Goal: Navigation & Orientation: Find specific page/section

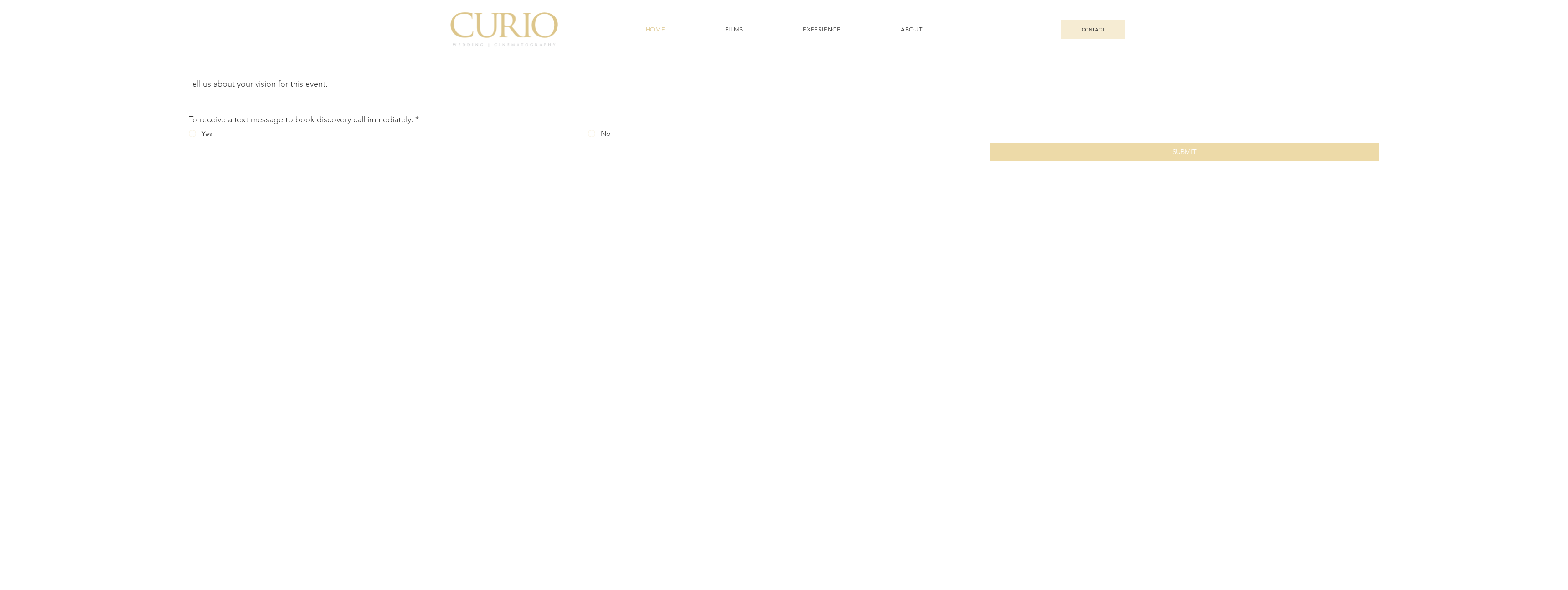
scroll to position [4550, 0]
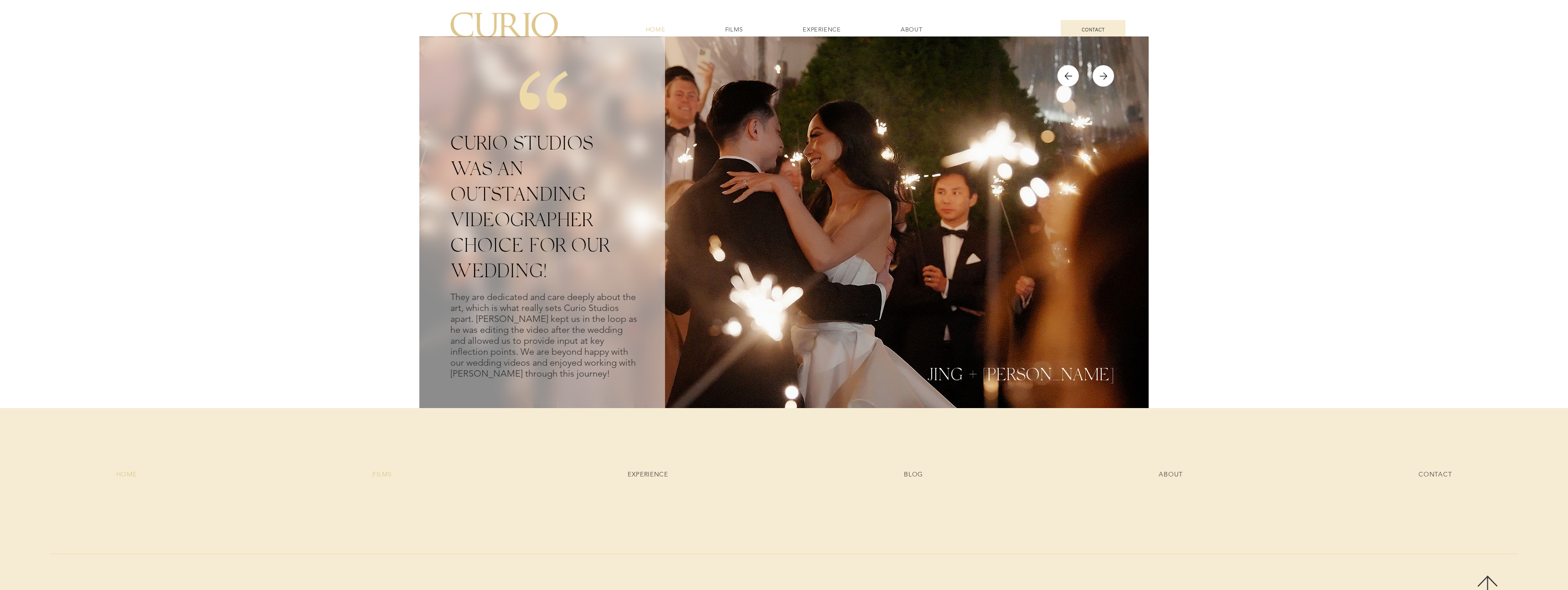
click at [380, 468] on span "FILMS" at bounding box center [382, 474] width 20 height 8
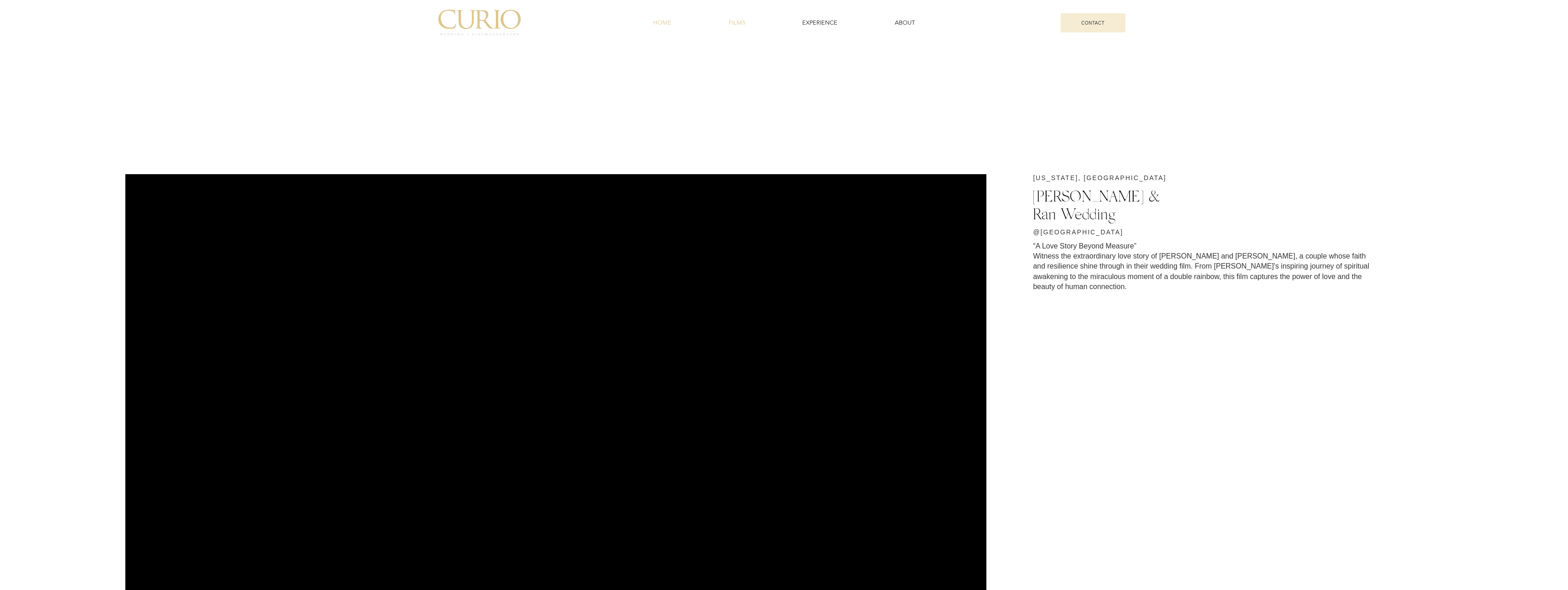
click at [654, 21] on span "HOME" at bounding box center [662, 23] width 18 height 8
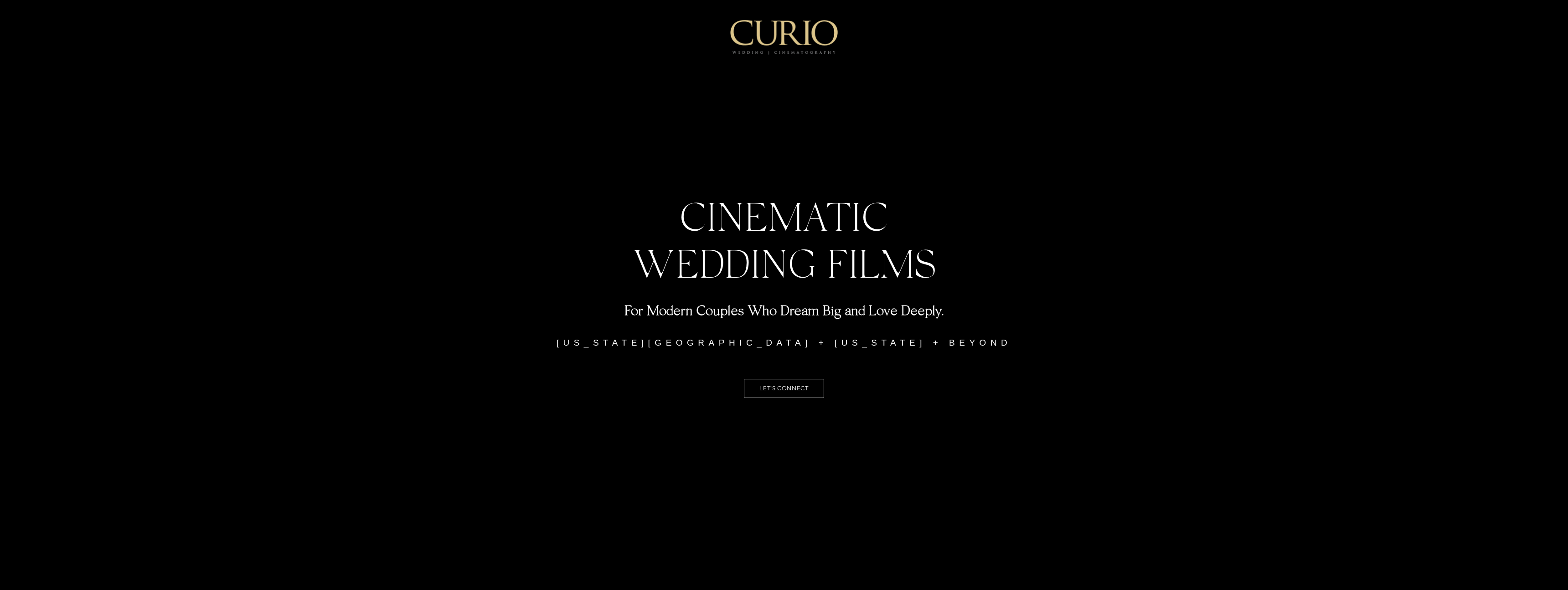
click at [742, 318] on span "For Modern Couples Who Dream Big and Love Deeply." at bounding box center [784, 310] width 320 height 17
click at [756, 312] on span "For Modern Couples Who Dream Big and Love Deeply." at bounding box center [784, 310] width 320 height 17
click at [755, 312] on span "For Modern Couples Who Dream Big and Love Deeply." at bounding box center [784, 310] width 320 height 17
click at [725, 340] on span "[US_STATE][GEOGRAPHIC_DATA] + [US_STATE] + BEYOND" at bounding box center [784, 343] width 455 height 10
click at [837, 344] on span "[US_STATE][GEOGRAPHIC_DATA] + [US_STATE] + BEYOND" at bounding box center [784, 343] width 455 height 10
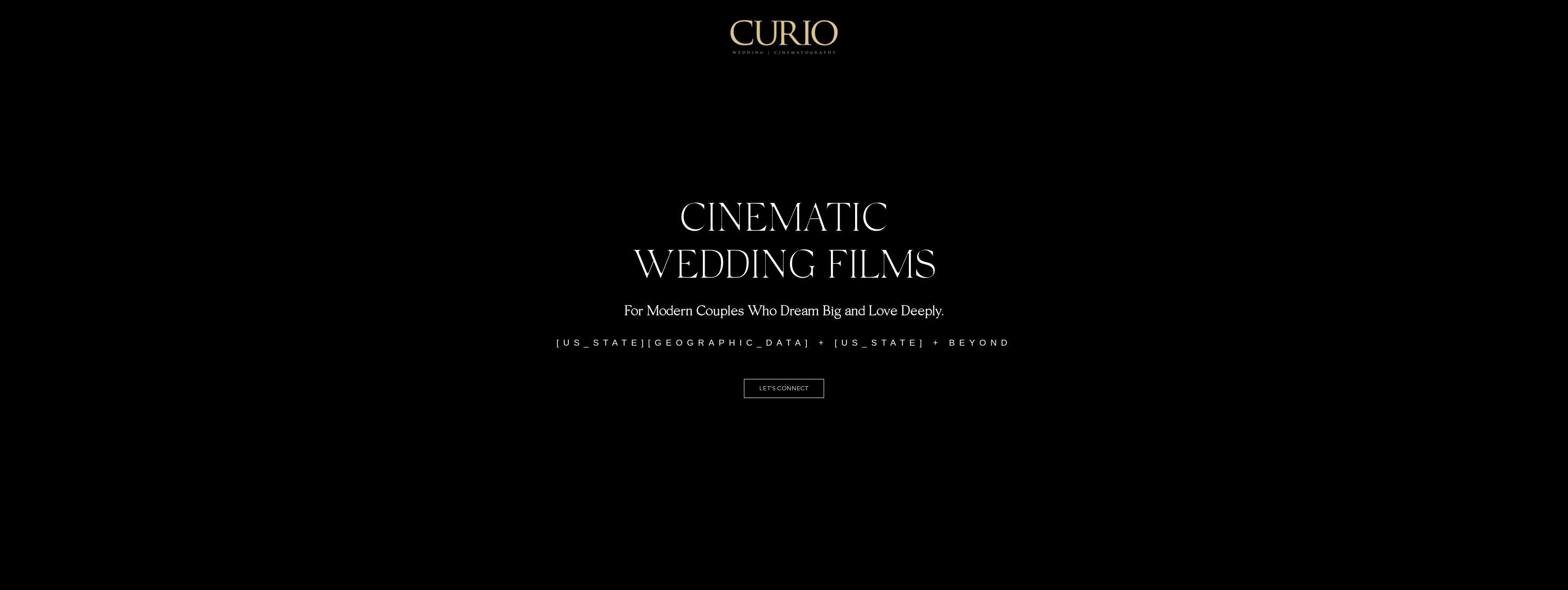
click at [893, 348] on p "[US_STATE][GEOGRAPHIC_DATA] + [US_STATE] + BEYOND" at bounding box center [784, 342] width 490 height 18
click at [802, 396] on span "LET'S CONNECT" at bounding box center [784, 388] width 80 height 19
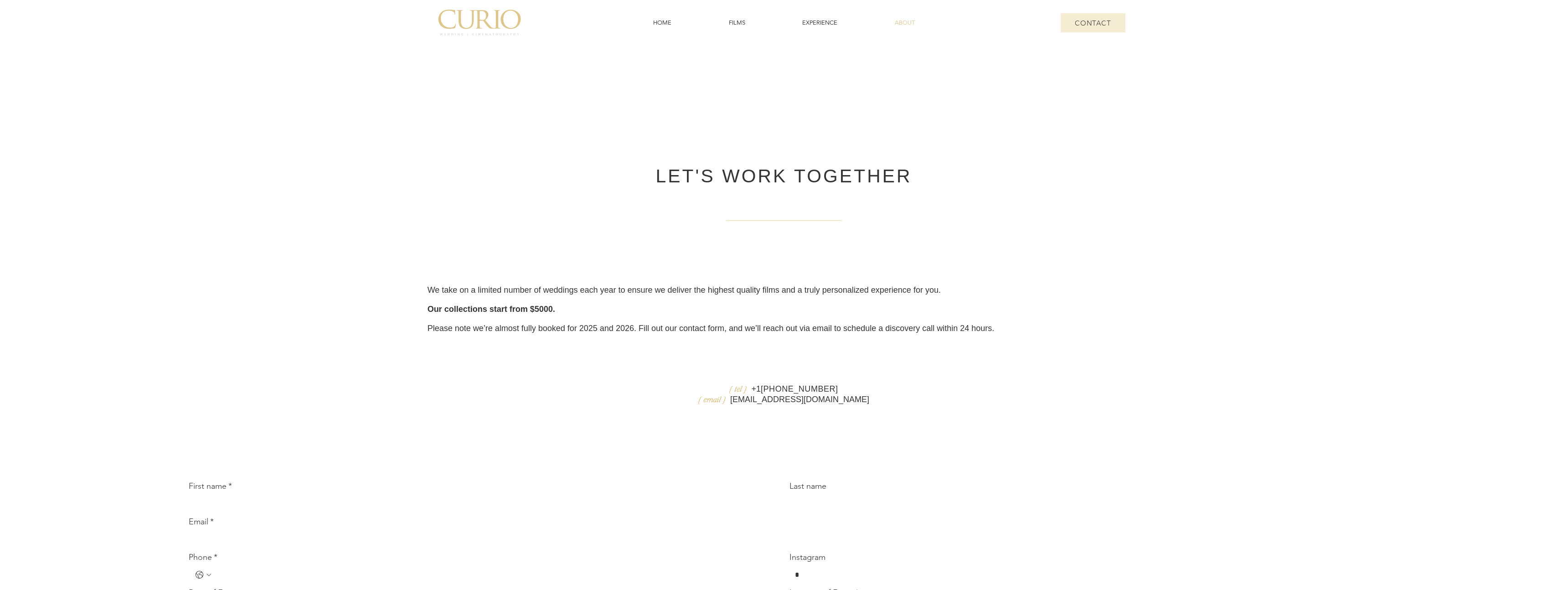
click at [907, 28] on link "ABOUT" at bounding box center [905, 23] width 74 height 18
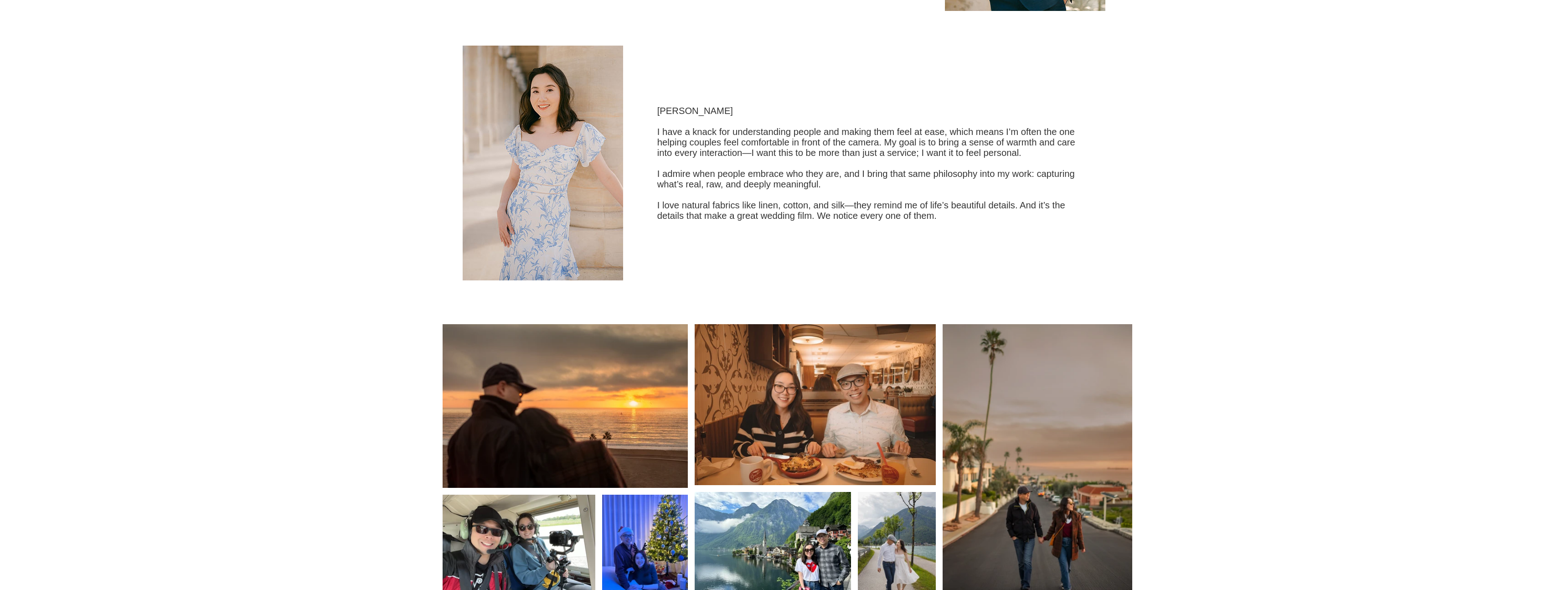
scroll to position [1492, 0]
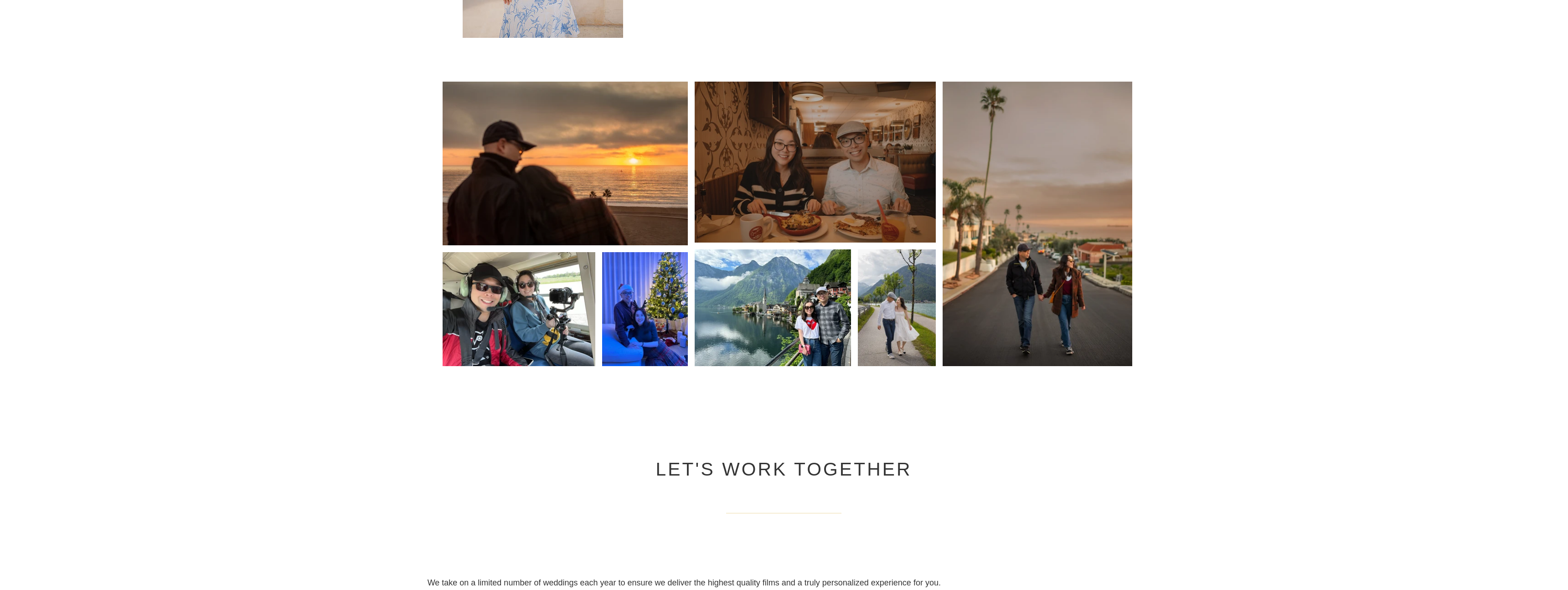
click at [754, 160] on div at bounding box center [815, 162] width 241 height 161
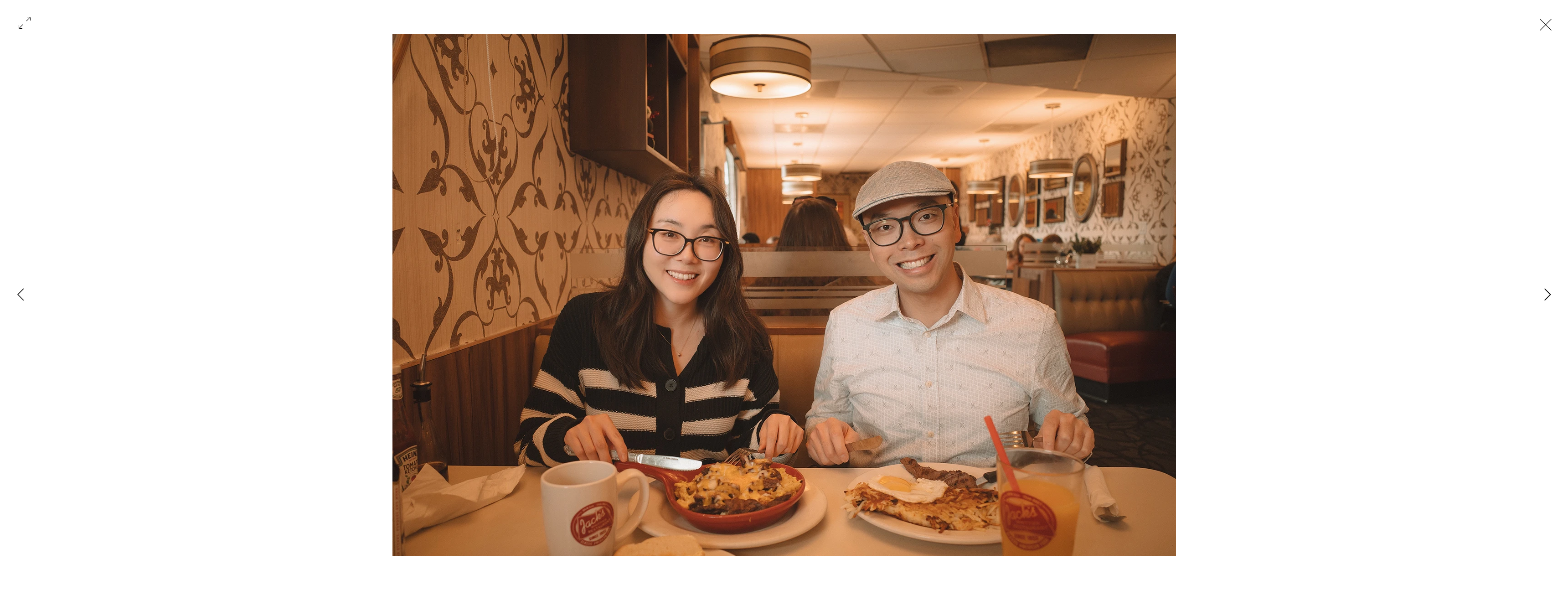
click at [1543, 292] on button "Next Item" at bounding box center [1547, 295] width 23 height 23
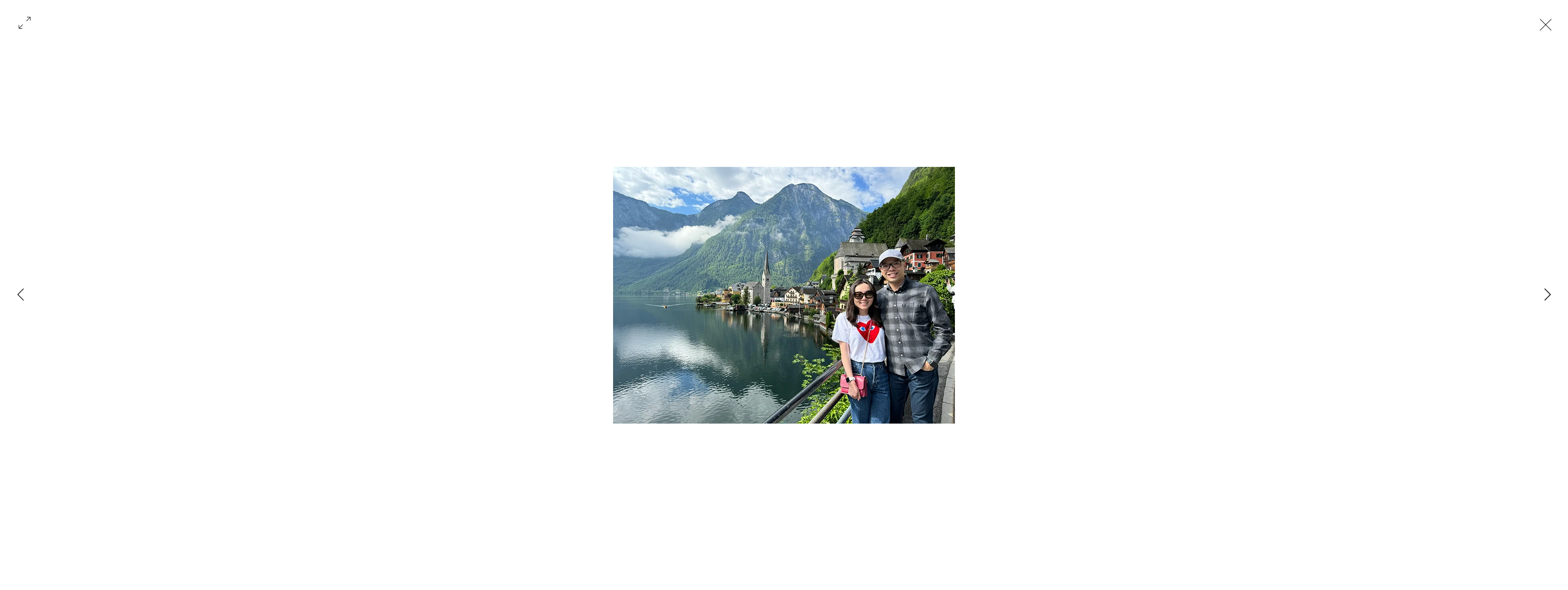
click at [1543, 292] on button "Next Item" at bounding box center [1547, 295] width 23 height 23
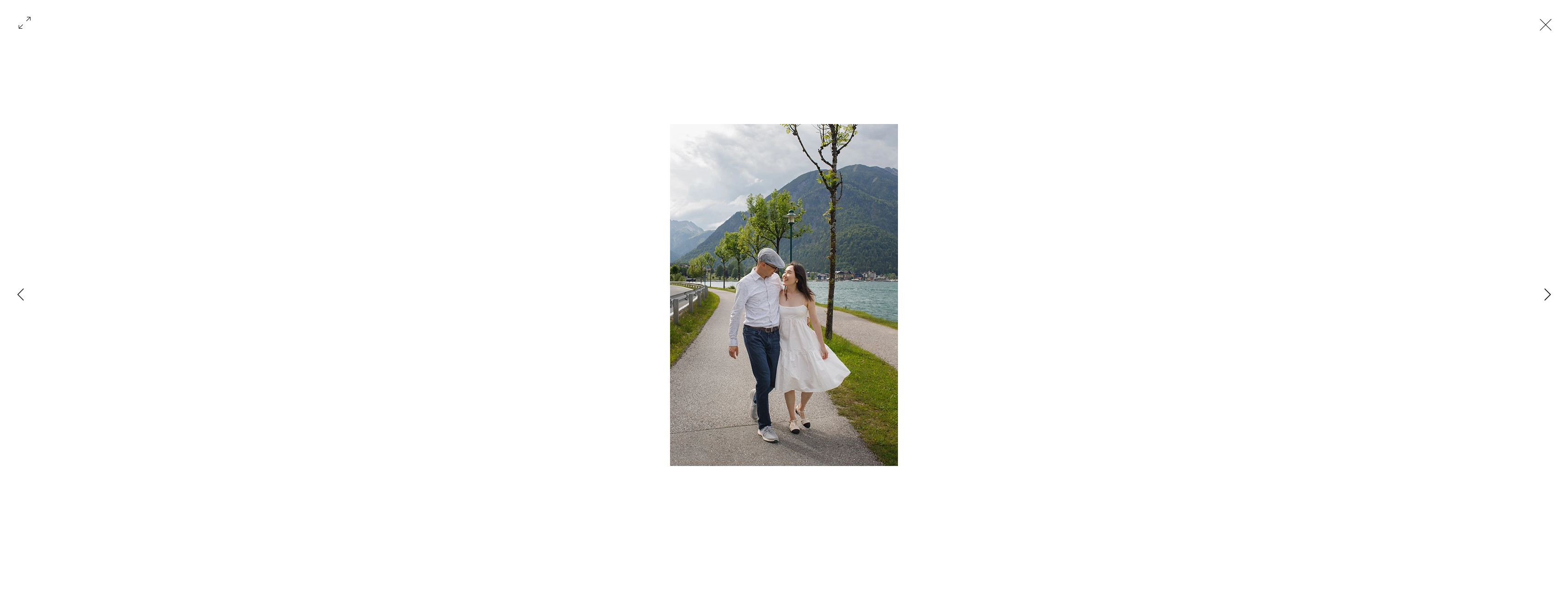
click at [1543, 292] on button "Next Item" at bounding box center [1547, 295] width 23 height 23
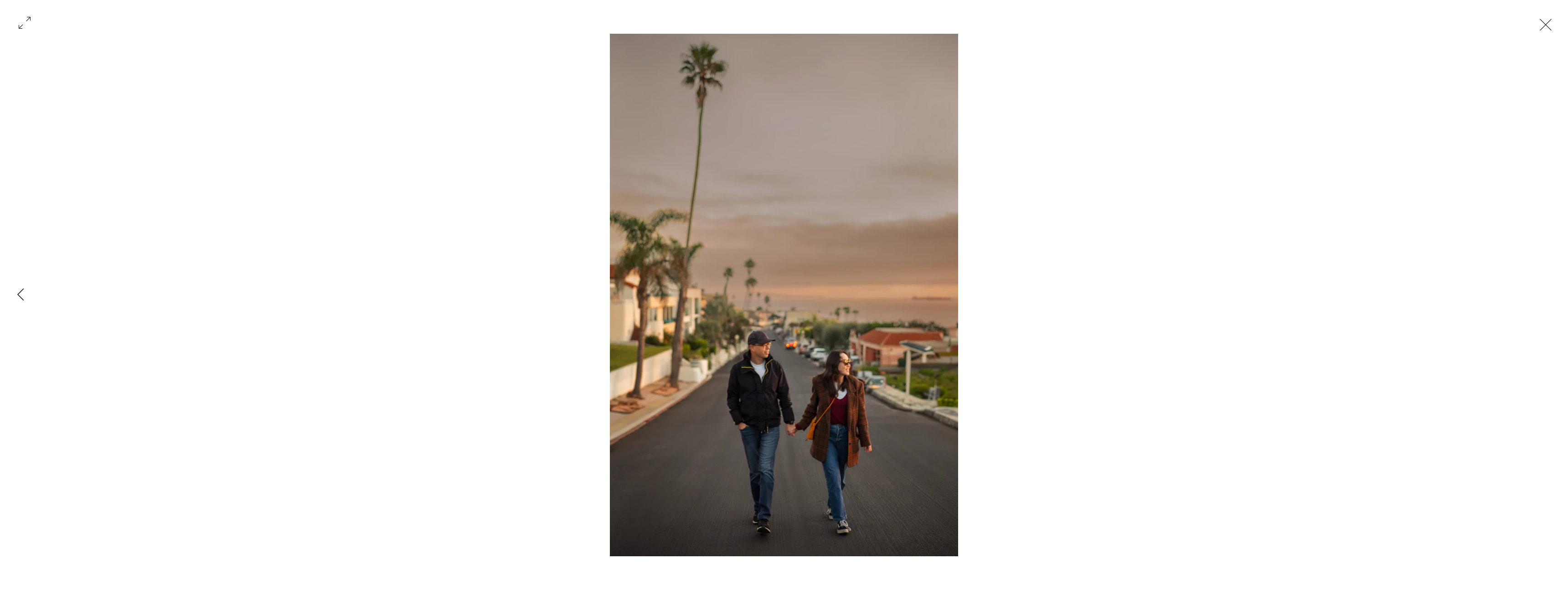
click at [1543, 292] on div "Gallery item, detailed view" at bounding box center [784, 295] width 1568 height 522
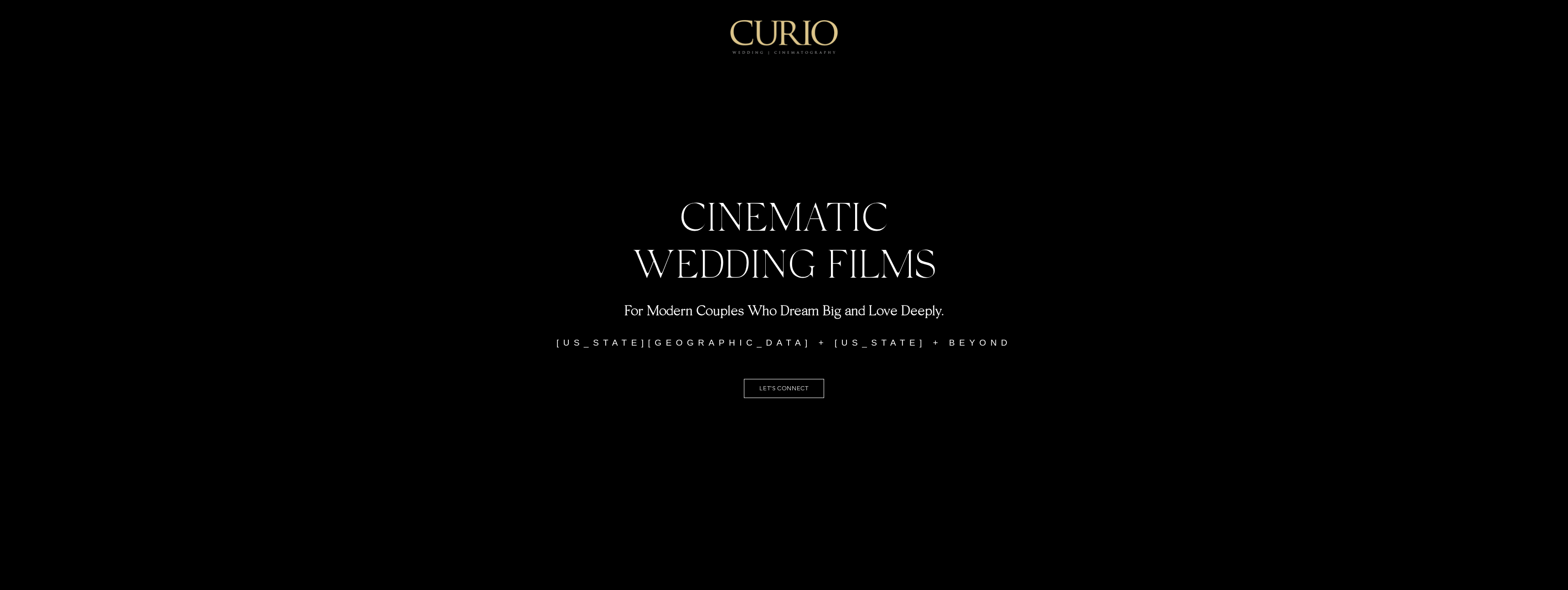
click at [766, 39] on img "main content" at bounding box center [783, 37] width 108 height 34
